Goal: Task Accomplishment & Management: Use online tool/utility

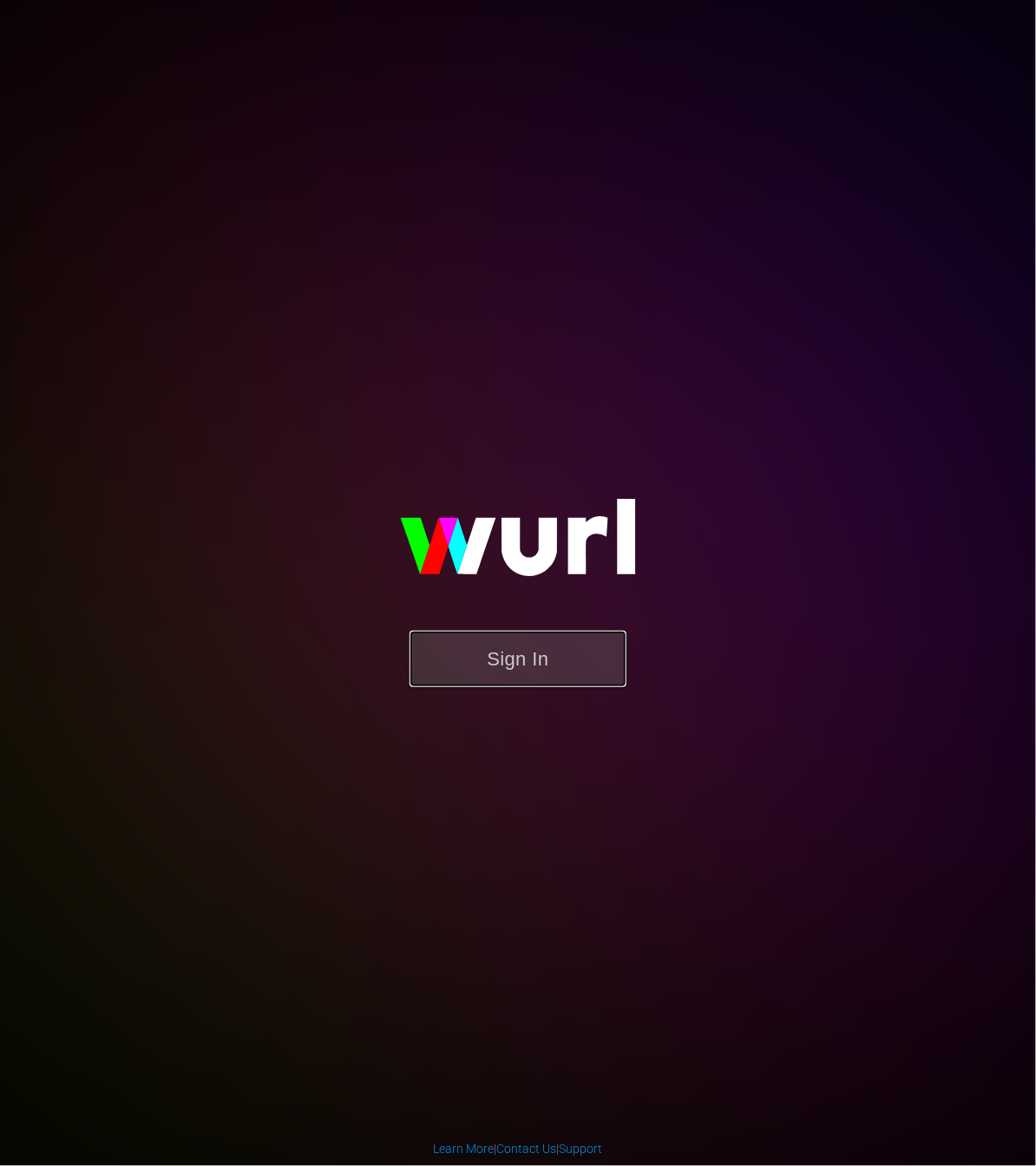
click at [540, 680] on button "Sign In" at bounding box center [518, 658] width 217 height 57
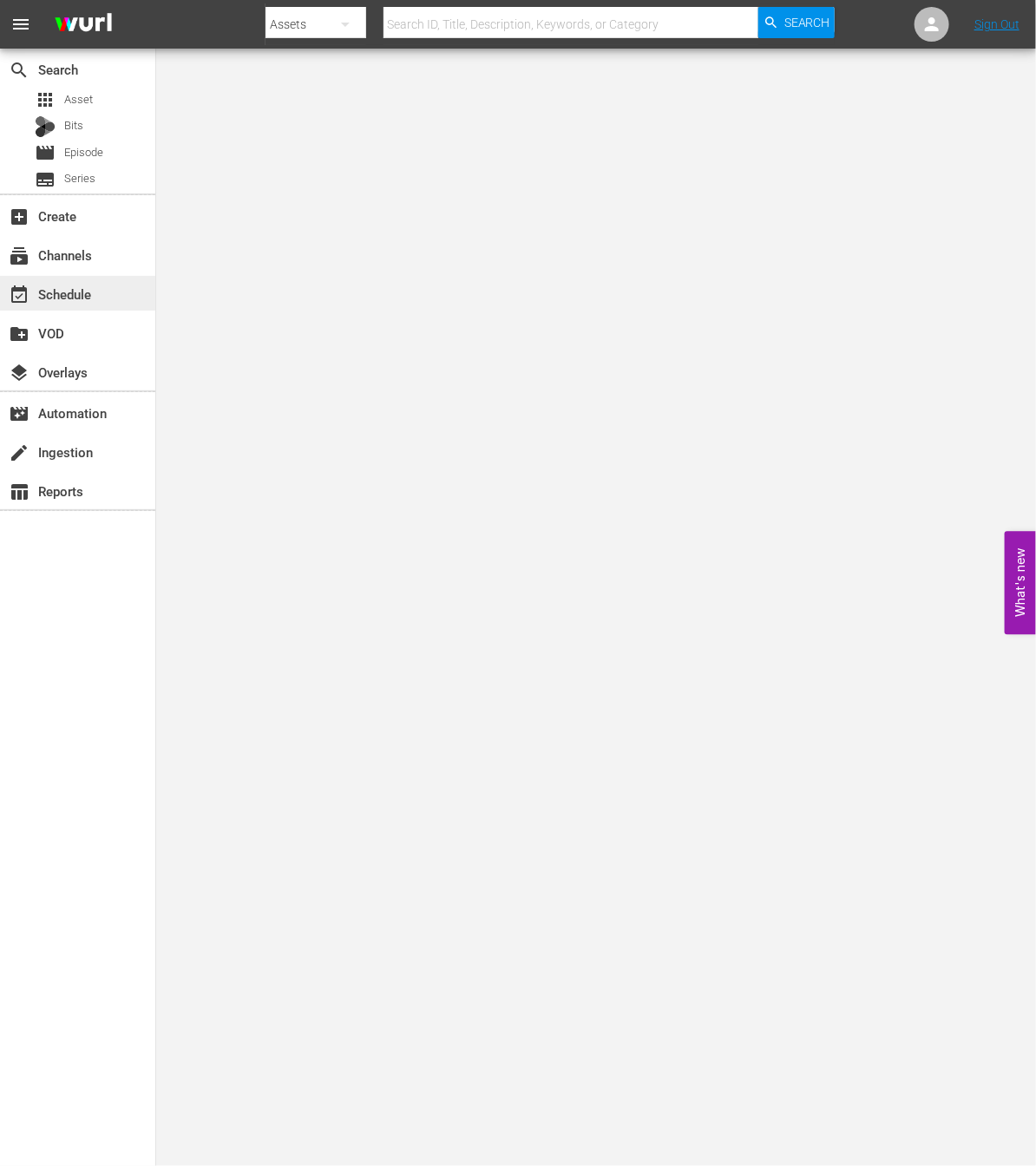
click at [75, 307] on div "event_available Schedule" at bounding box center [78, 293] width 156 height 35
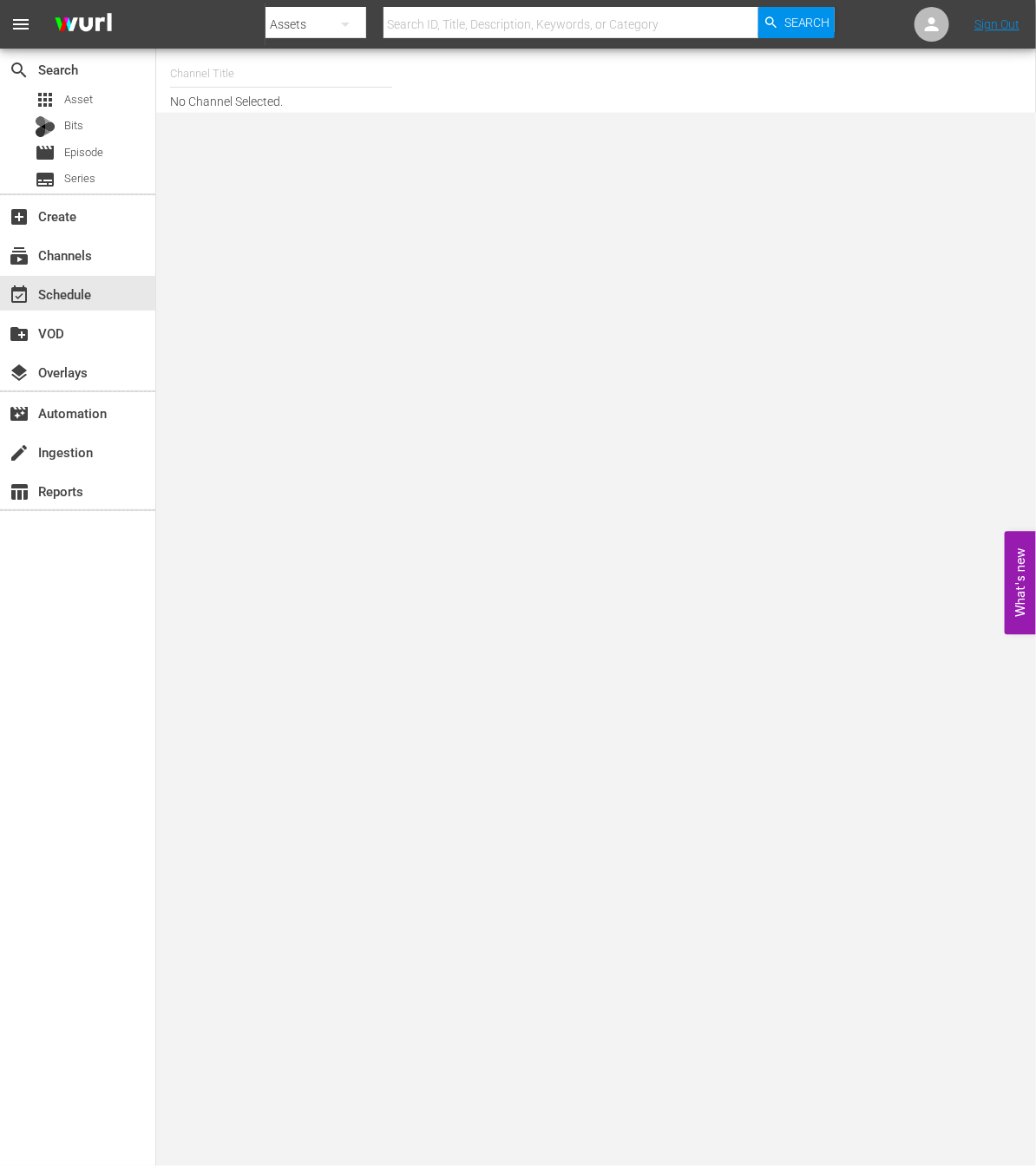
click at [226, 67] on input "text" at bounding box center [281, 73] width 222 height 41
type input "ㅜ"
type input "e"
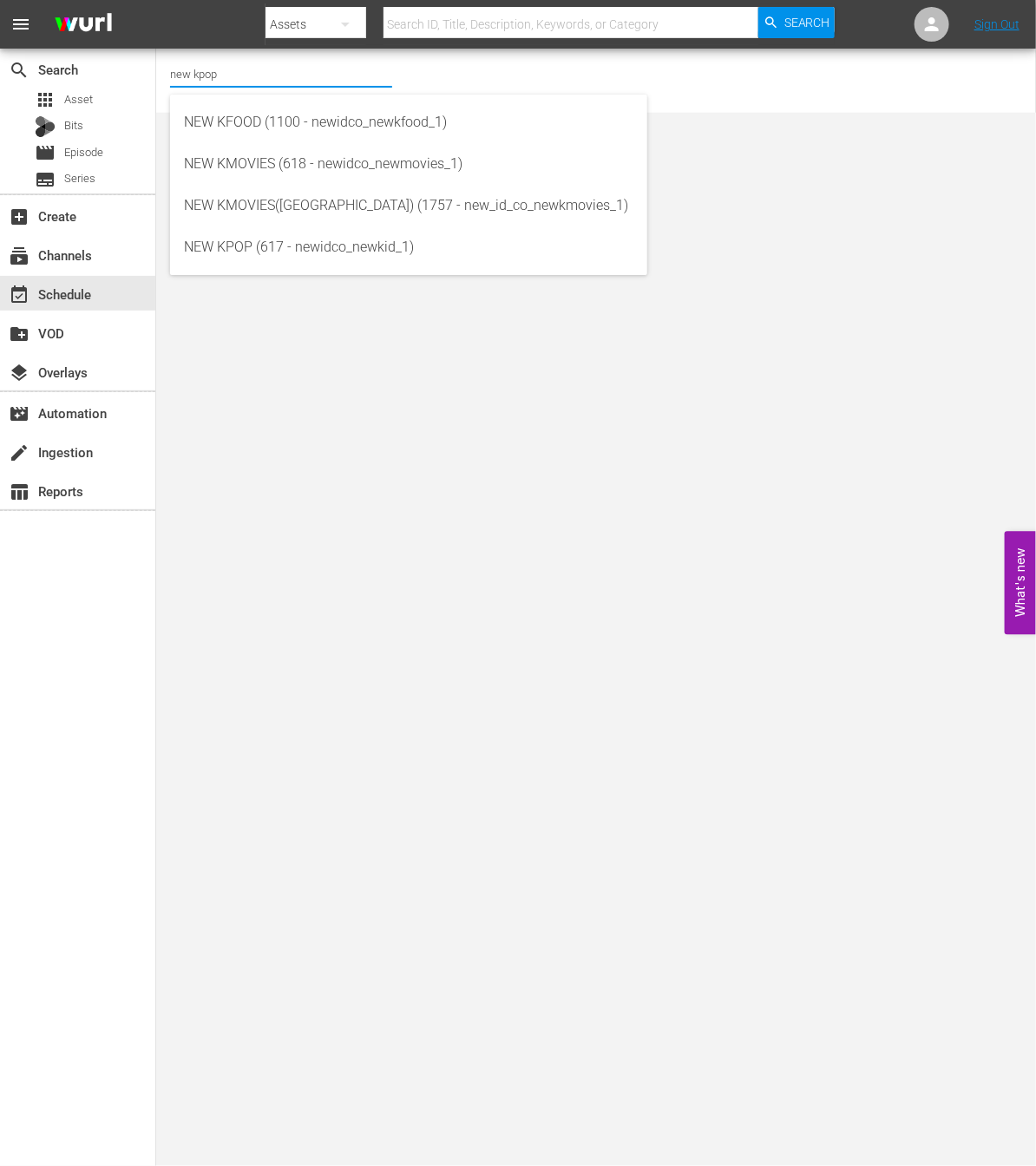
click at [259, 245] on div "NEW KPOP (617 - newidco_newkid_1)" at bounding box center [408, 247] width 450 height 41
type input "NEW KPOP (617 - newidco_newkid_1)"
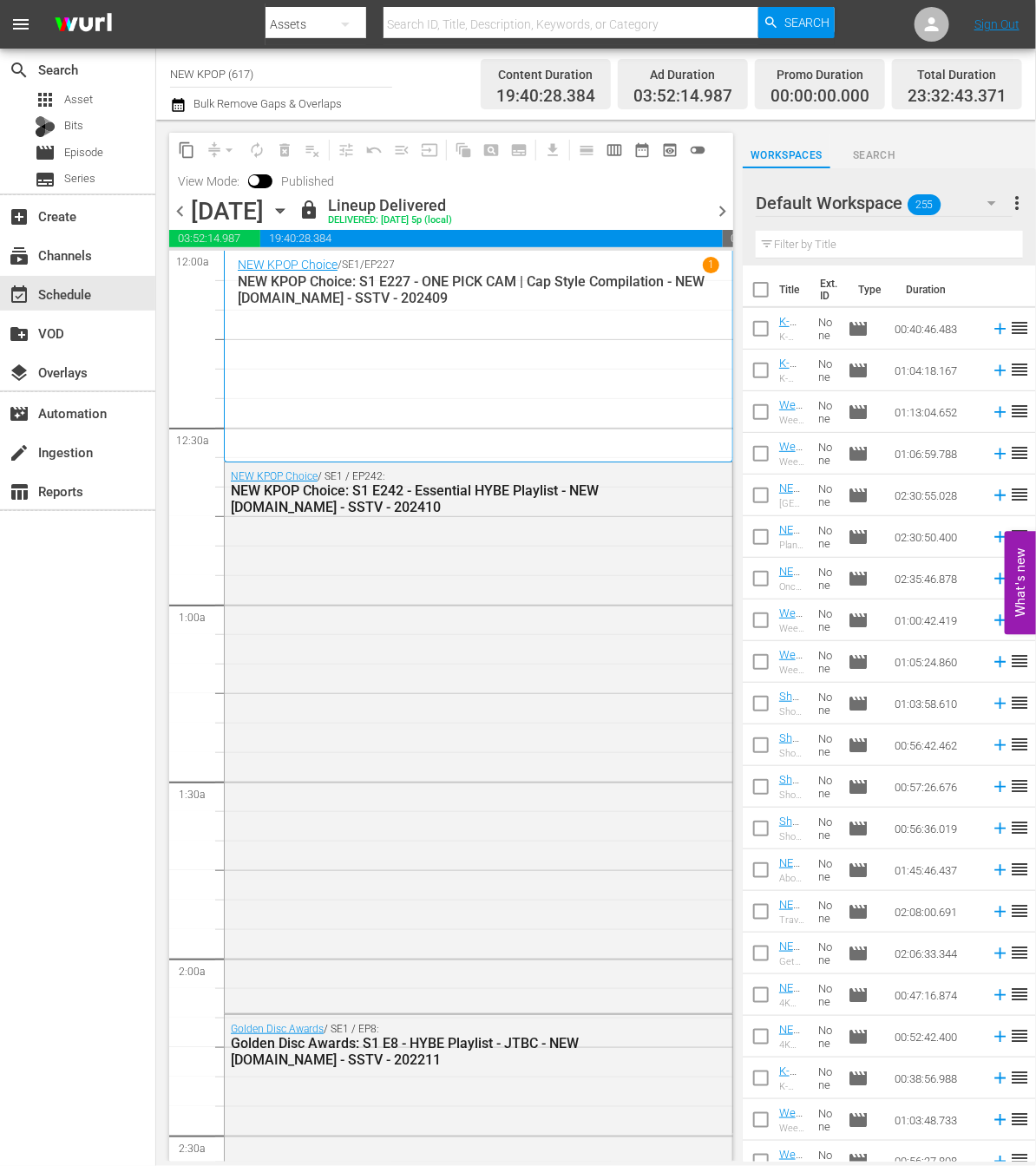
click at [615, 147] on span "calendar_view_week_outlined" at bounding box center [614, 150] width 17 height 17
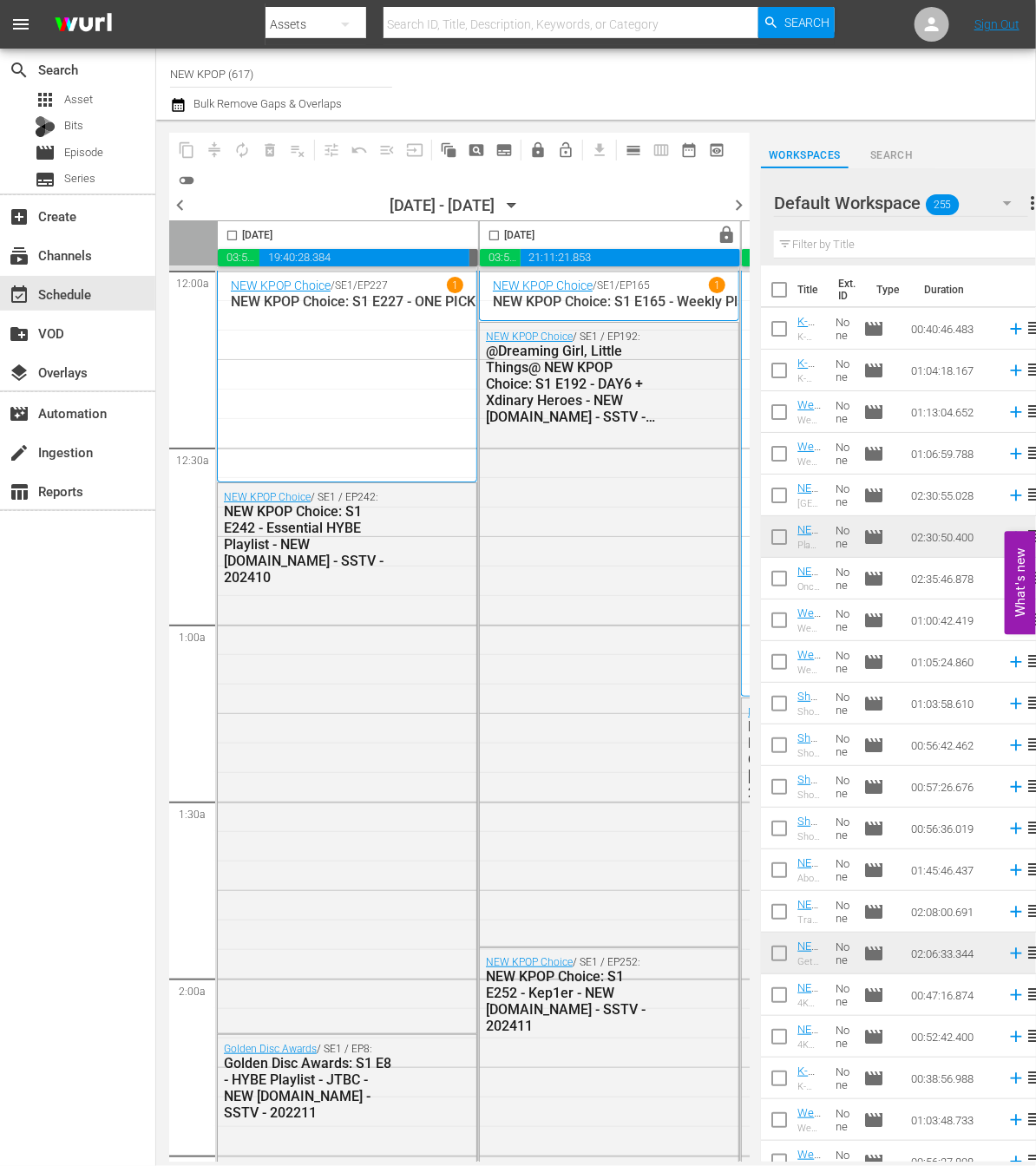
click at [749, 67] on div at bounding box center [828, 84] width 387 height 62
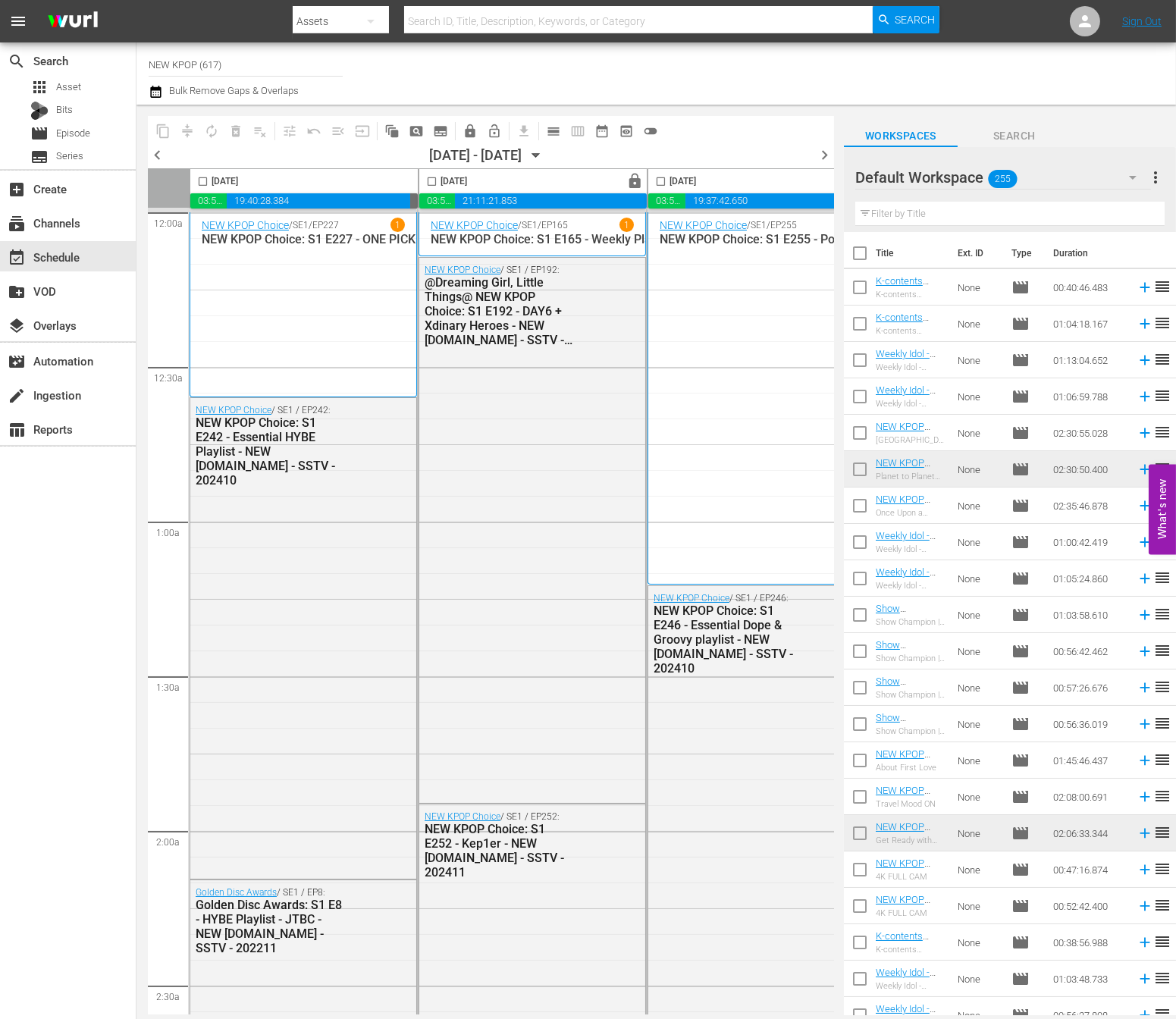
click at [70, 650] on div "search Search apps Asset Bits movie Episode subtitles Series add_box Create sub…" at bounding box center [68, 552] width 137 height 1019
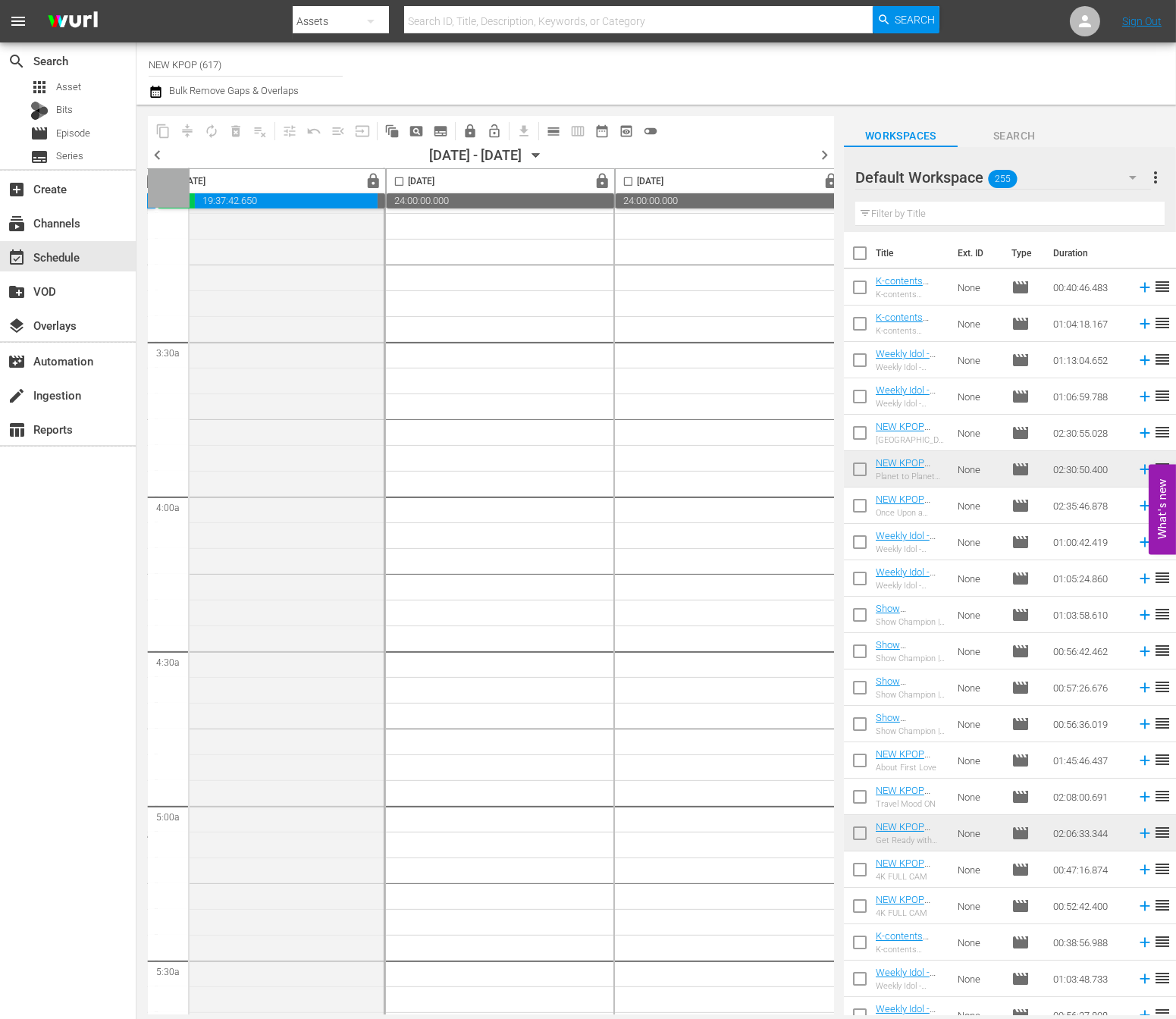
scroll to position [953, 370]
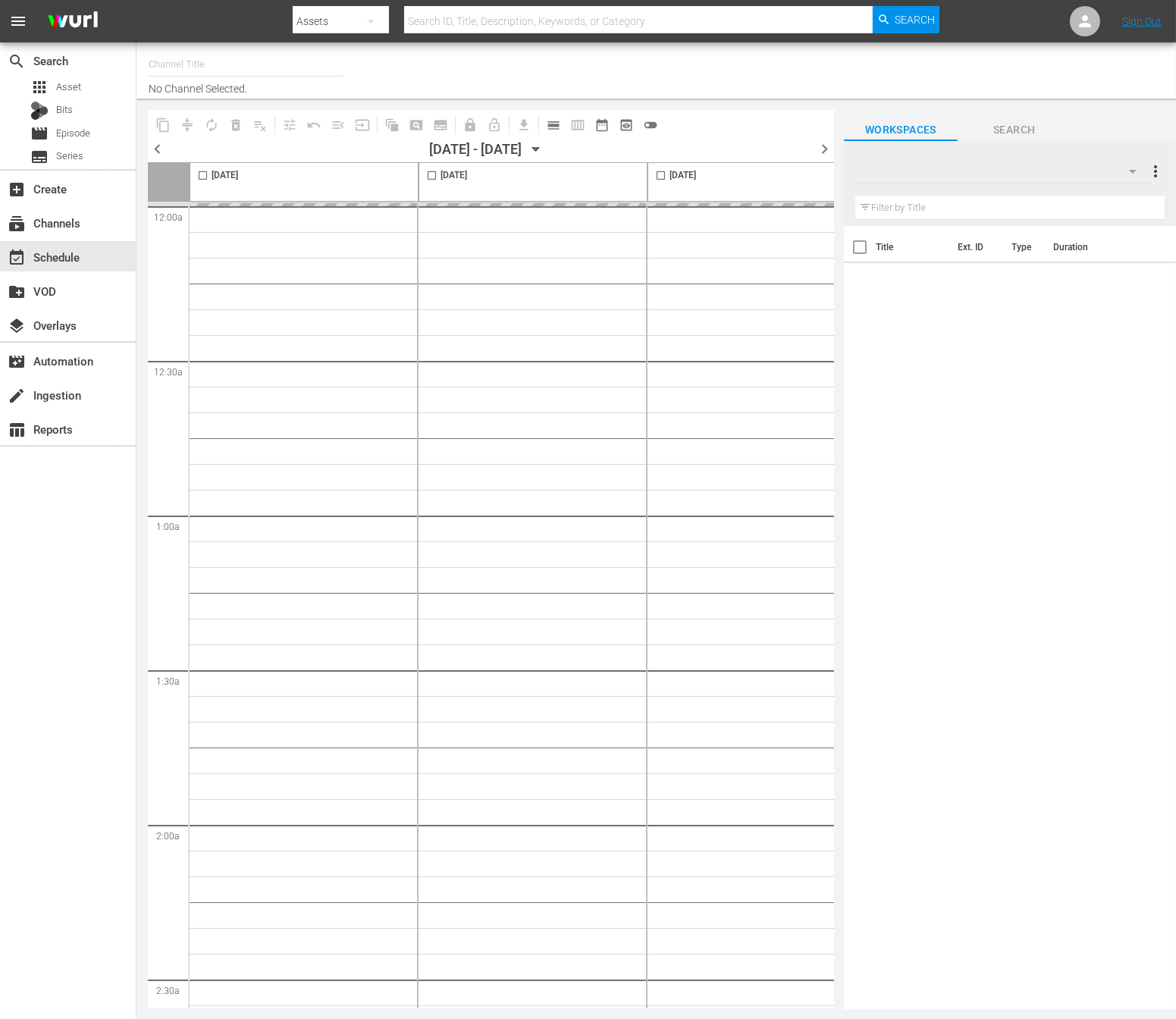
type input "NEW KPOP (617)"
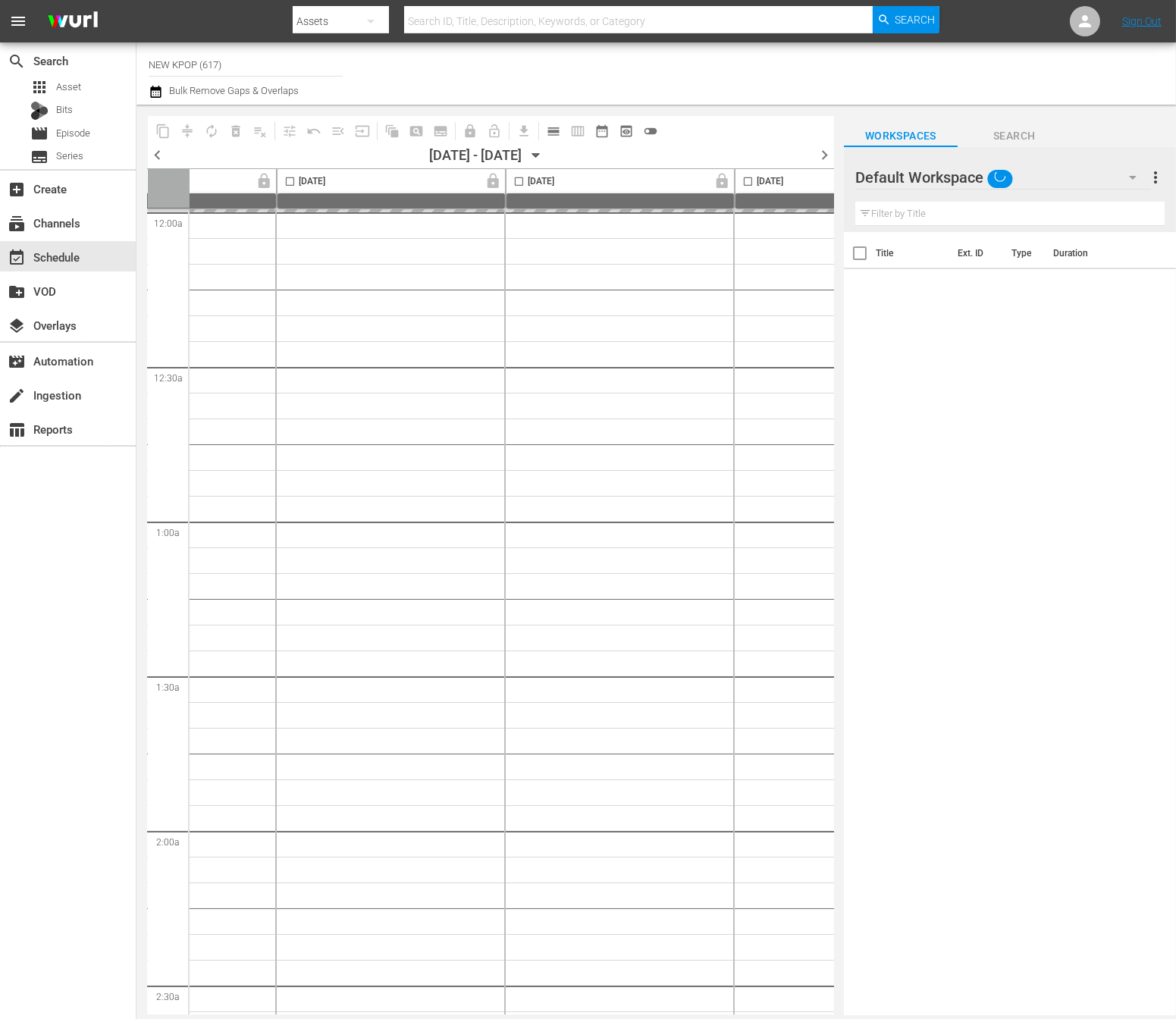
scroll to position [0, 407]
